Goal: Information Seeking & Learning: Understand process/instructions

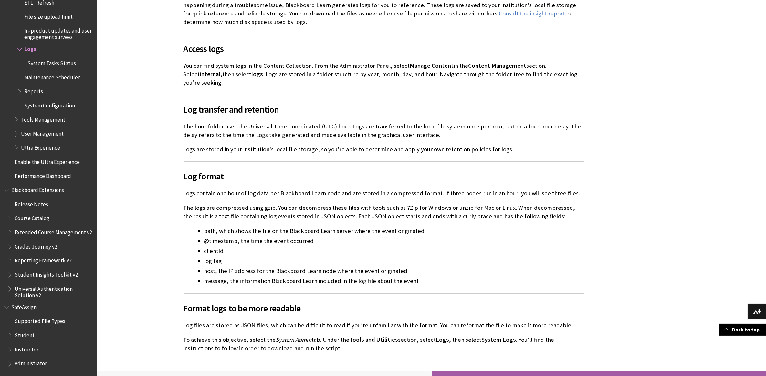
scroll to position [121, 0]
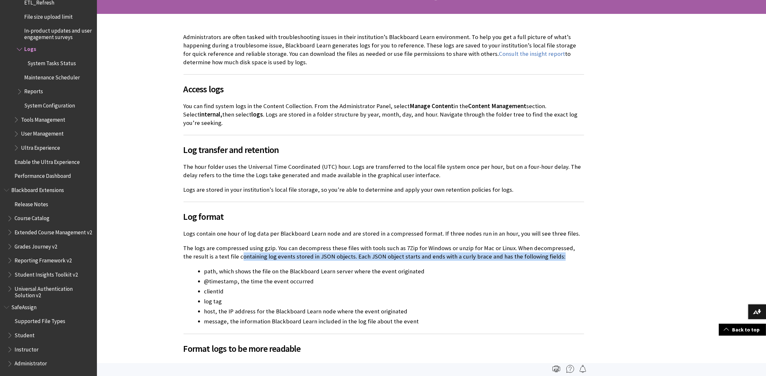
drag, startPoint x: 232, startPoint y: 249, endPoint x: 551, endPoint y: 247, distance: 318.7
click at [551, 247] on p "The logs are compressed using gzip. You can decompress these files with tools s…" at bounding box center [383, 252] width 400 height 17
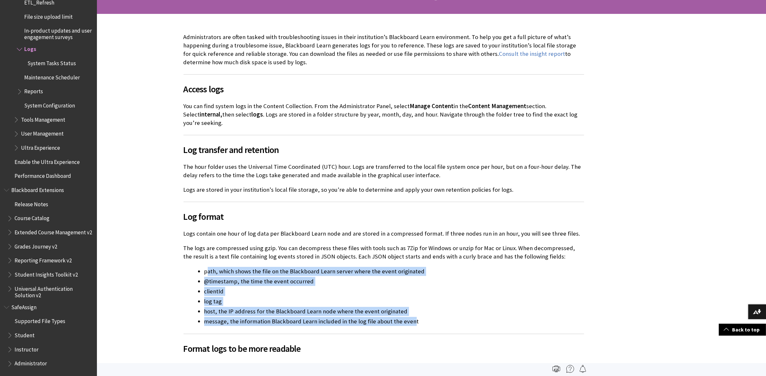
drag, startPoint x: 207, startPoint y: 263, endPoint x: 409, endPoint y: 312, distance: 207.2
click at [409, 312] on ul "path, which shows the file on the Blackboard Learn server where the event origi…" at bounding box center [383, 296] width 400 height 59
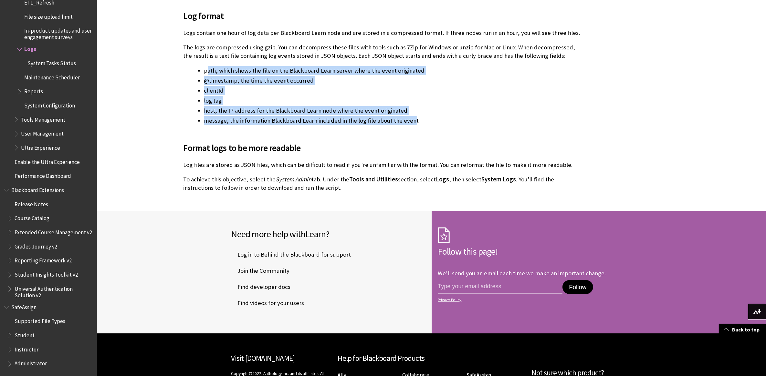
scroll to position [323, 0]
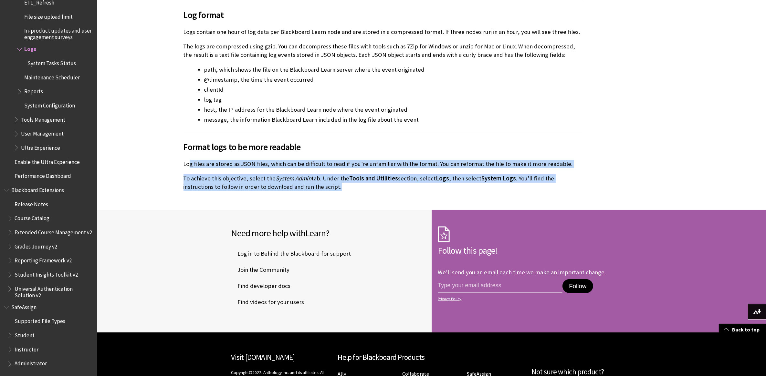
drag, startPoint x: 188, startPoint y: 155, endPoint x: 314, endPoint y: 178, distance: 127.4
click at [314, 178] on div "Administrators are often tasked with troubleshooting issues in their institutio…" at bounding box center [383, 11] width 400 height 360
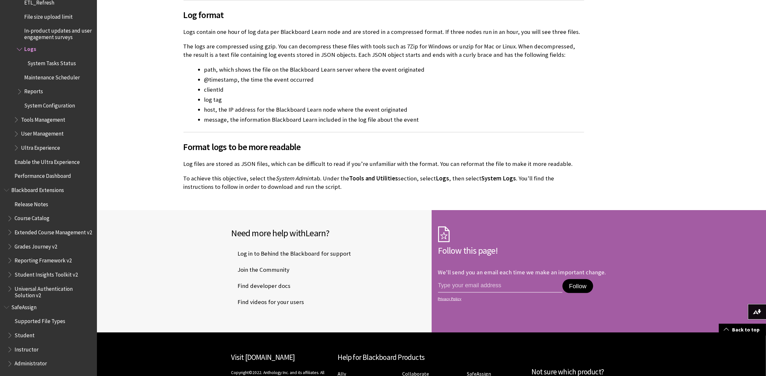
click at [133, 147] on div "Consult the insight report to determine how much disk space is used by logs." at bounding box center [383, 11] width 573 height 398
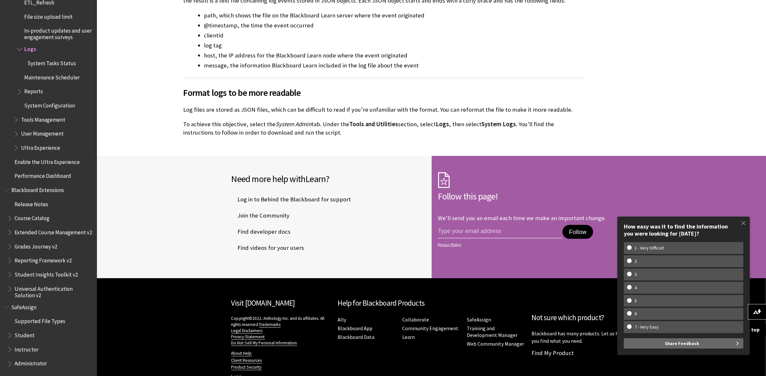
scroll to position [390, 0]
